Goal: Information Seeking & Learning: Check status

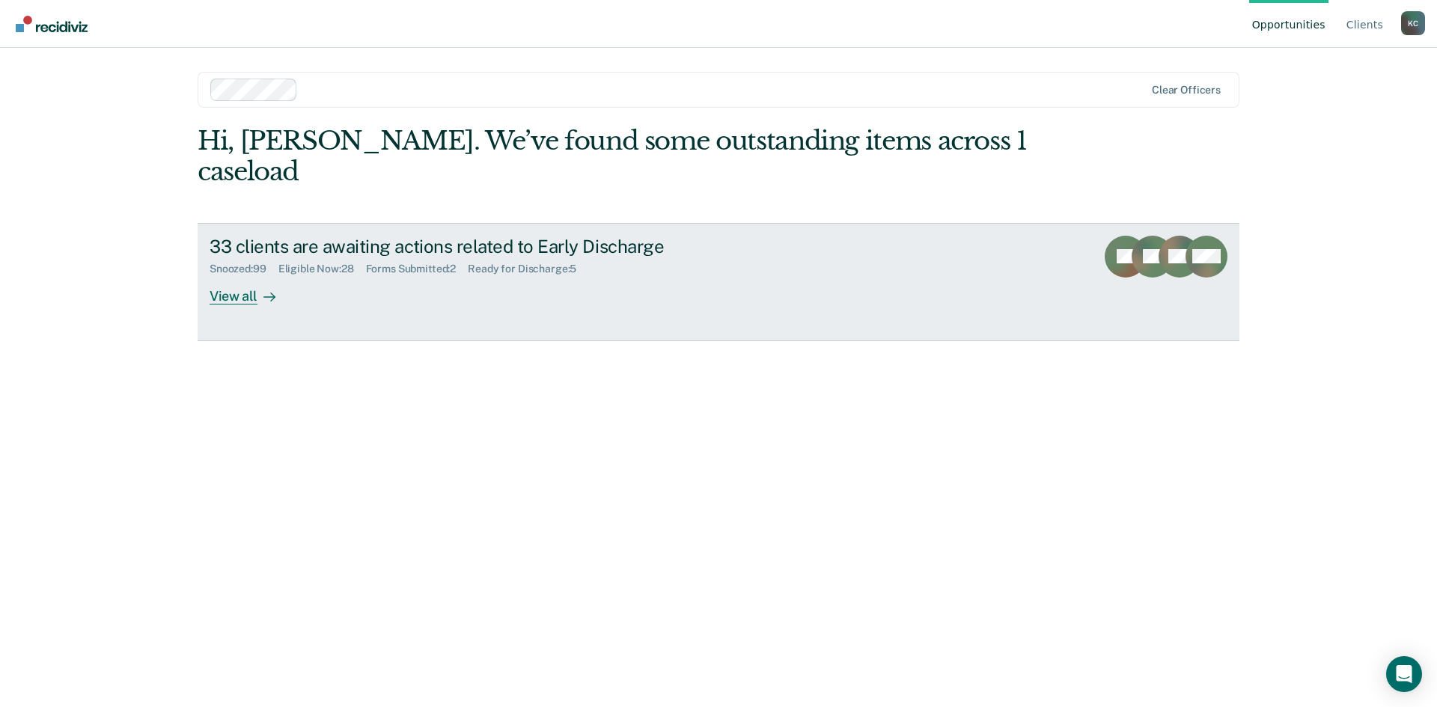
click at [258, 287] on div at bounding box center [266, 295] width 18 height 17
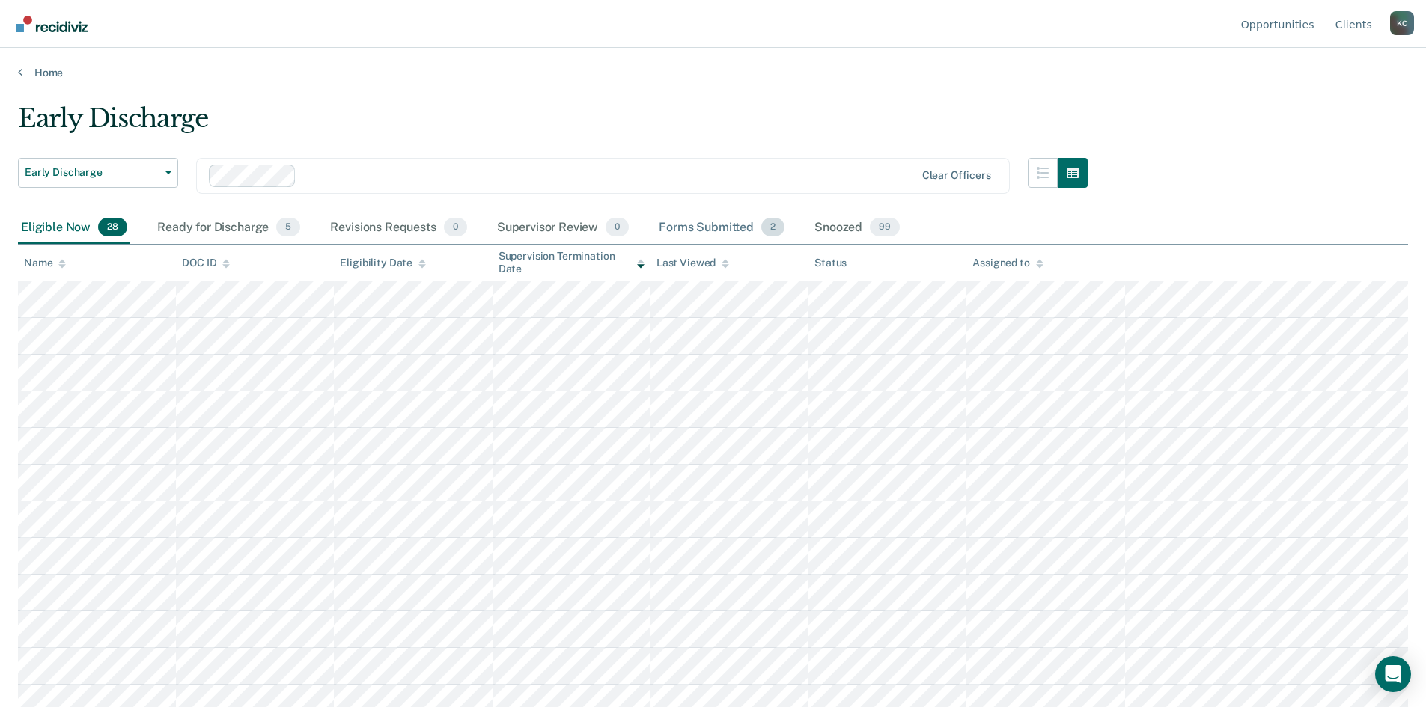
click at [716, 228] on div "Forms Submitted 2" at bounding box center [722, 228] width 132 height 33
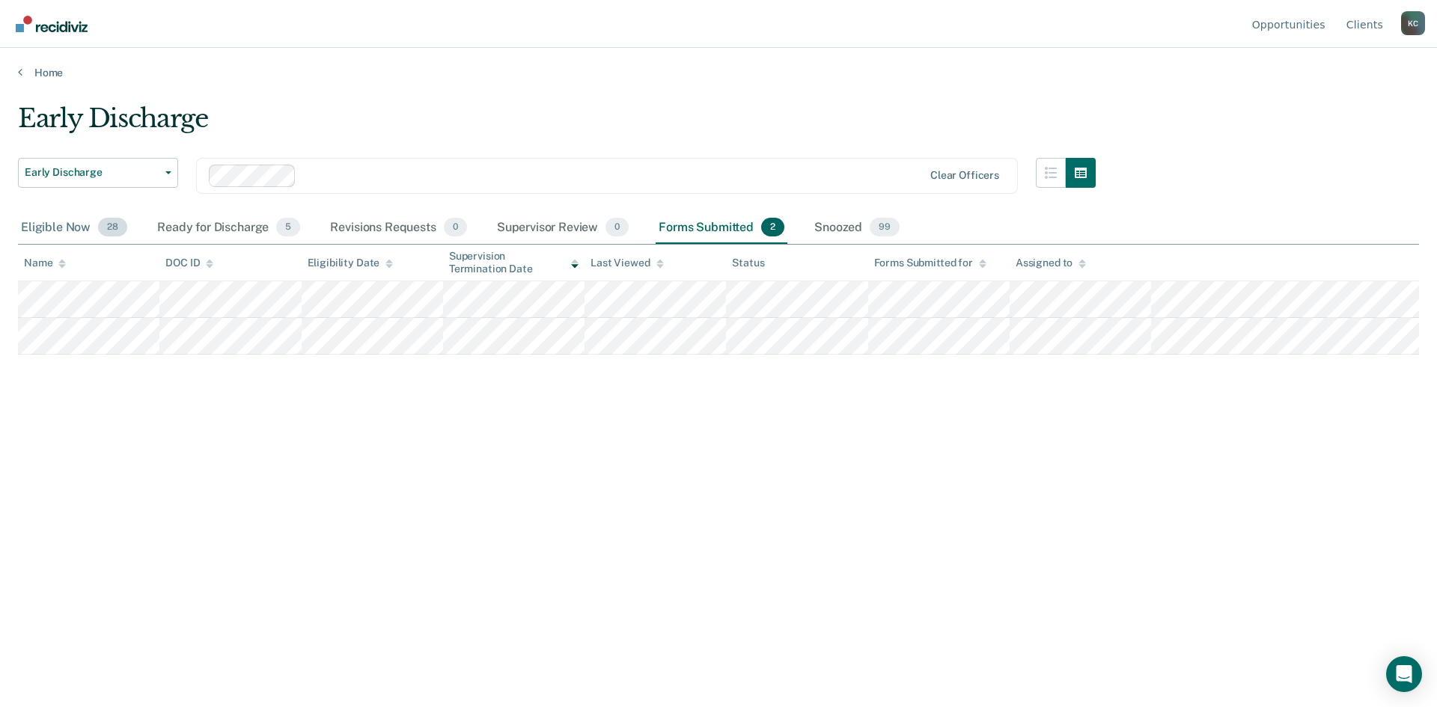
click at [39, 222] on div "Eligible Now 28" at bounding box center [74, 228] width 112 height 33
